Goal: Check status: Check status

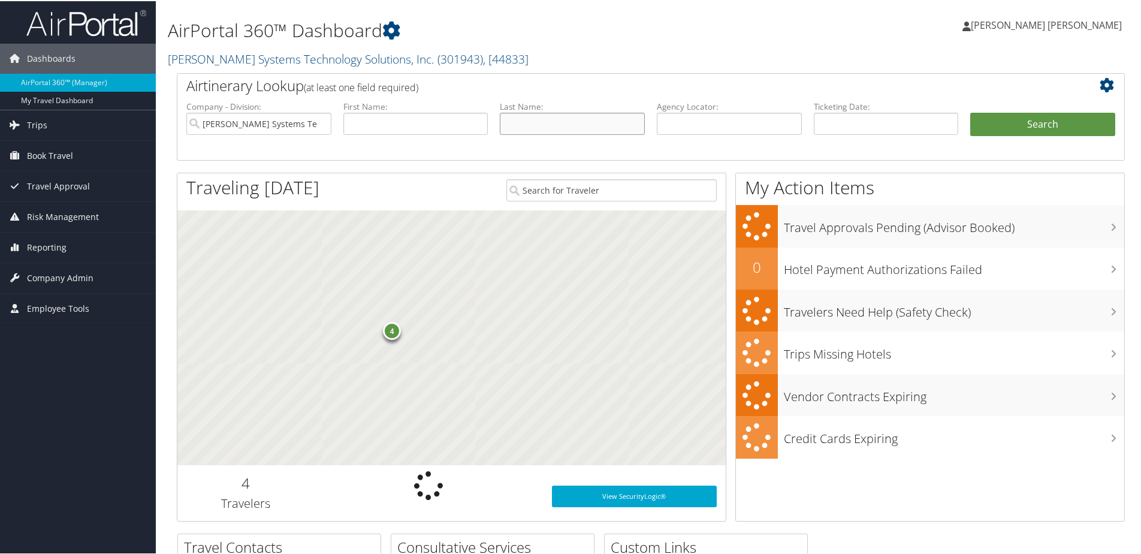
click at [531, 118] on input "text" at bounding box center [572, 122] width 145 height 22
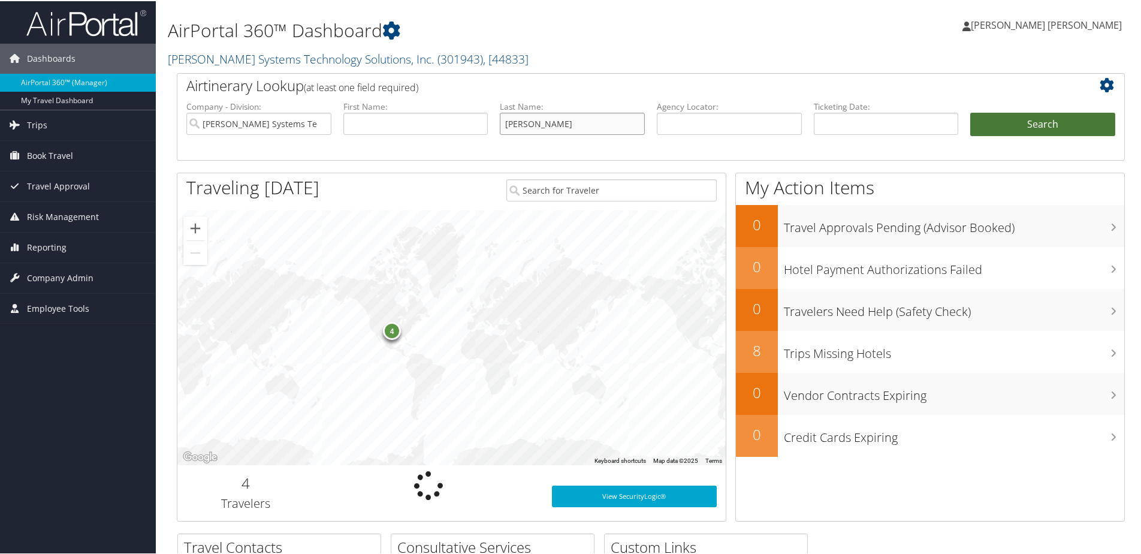
type input "wade"
click at [1022, 119] on button "Search" at bounding box center [1042, 123] width 145 height 24
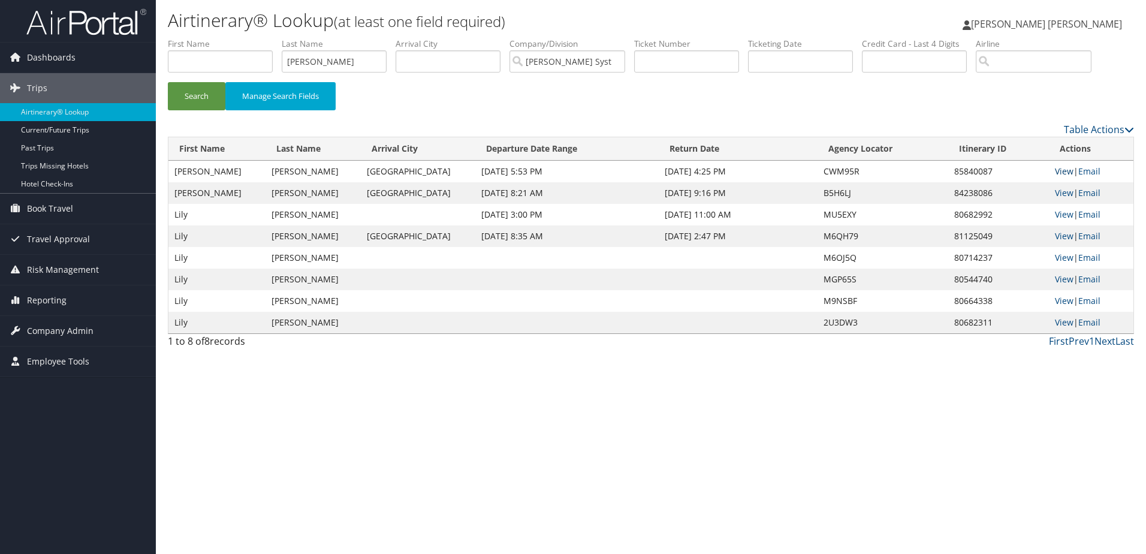
click at [1063, 173] on link "View" at bounding box center [1063, 170] width 19 height 11
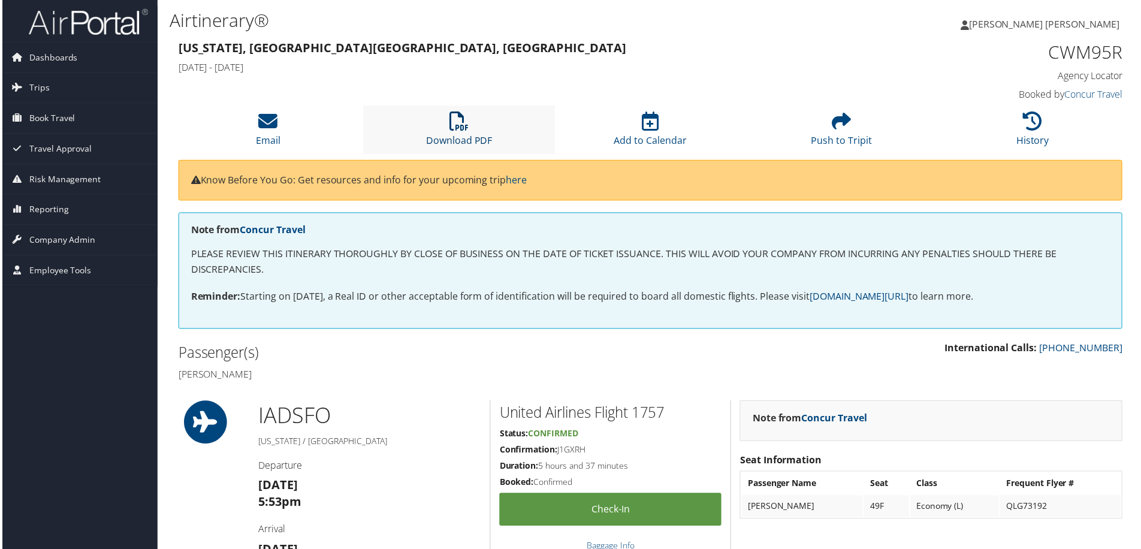
click at [460, 130] on icon at bounding box center [458, 121] width 19 height 19
